Goal: Information Seeking & Learning: Learn about a topic

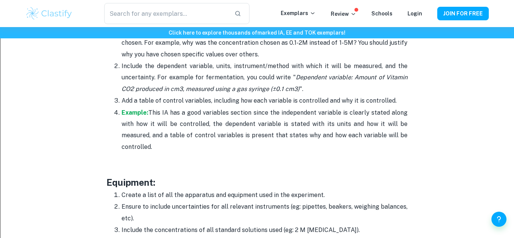
scroll to position [1366, 0]
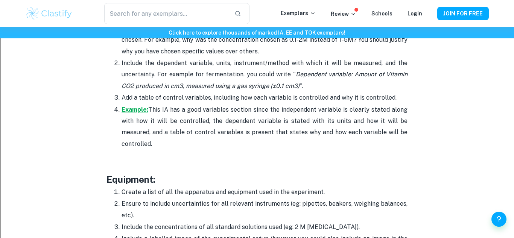
click at [134, 109] on strong "Example:" at bounding box center [135, 109] width 27 height 7
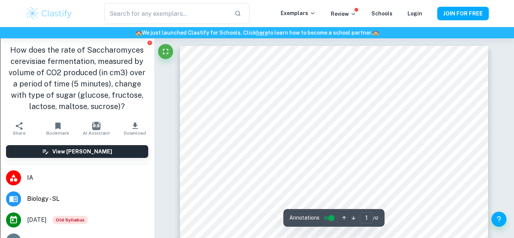
scroll to position [4, 0]
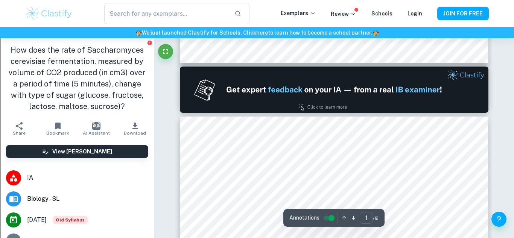
type input "2"
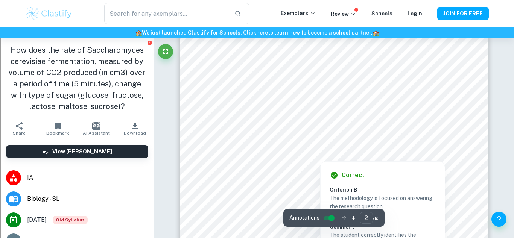
scroll to position [566, 0]
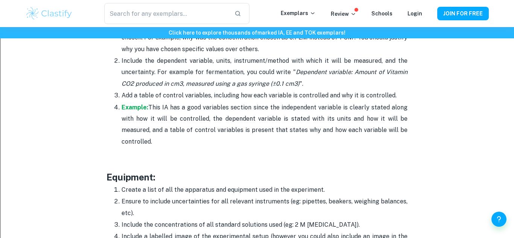
scroll to position [1369, 0]
